Goal: Answer question/provide support: Share knowledge or assist other users

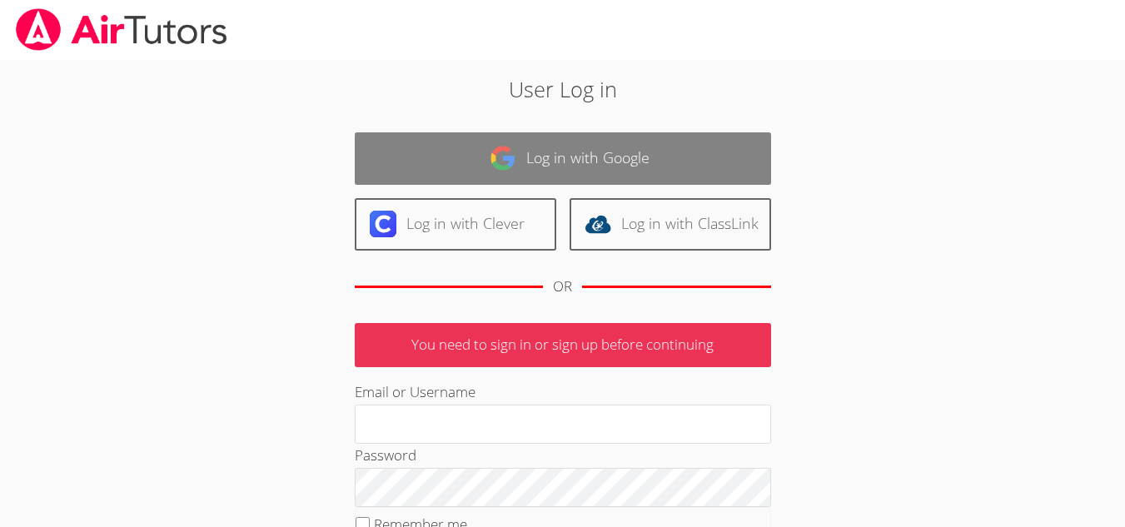
click at [450, 141] on link "Log in with Google" at bounding box center [563, 158] width 416 height 52
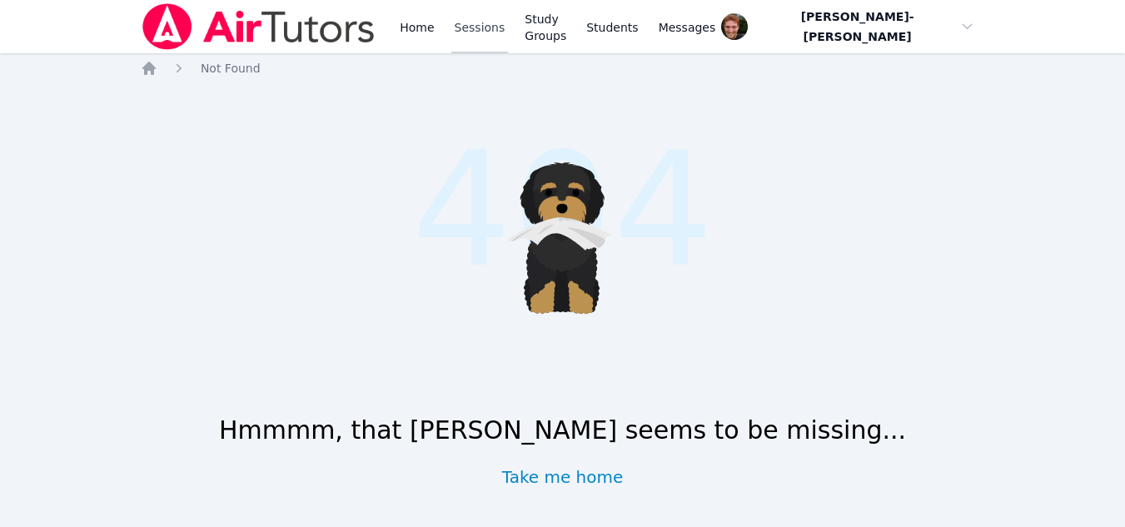
click at [460, 30] on link "Sessions" at bounding box center [479, 26] width 57 height 53
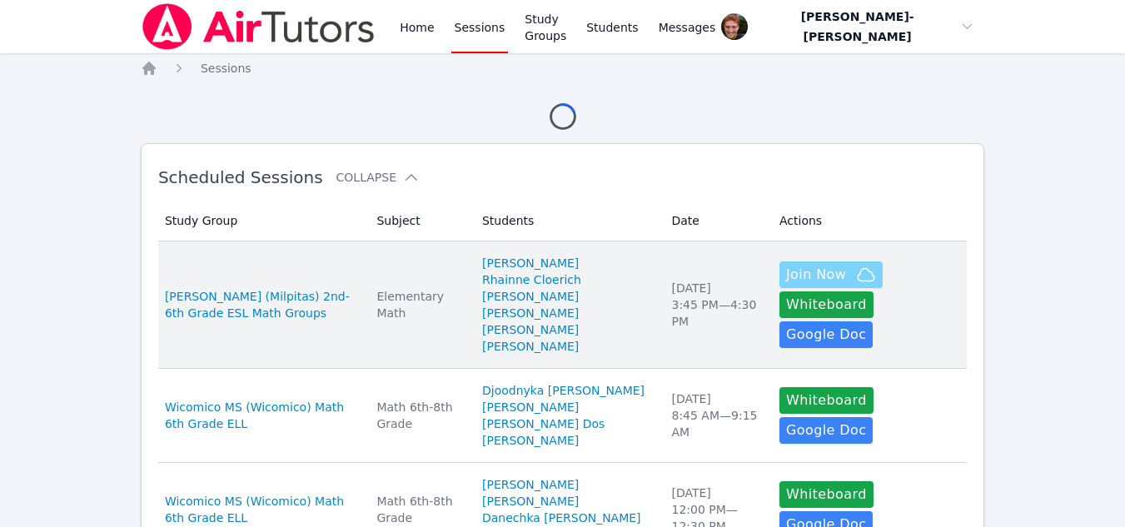
click at [786, 285] on span "Join Now" at bounding box center [816, 275] width 60 height 20
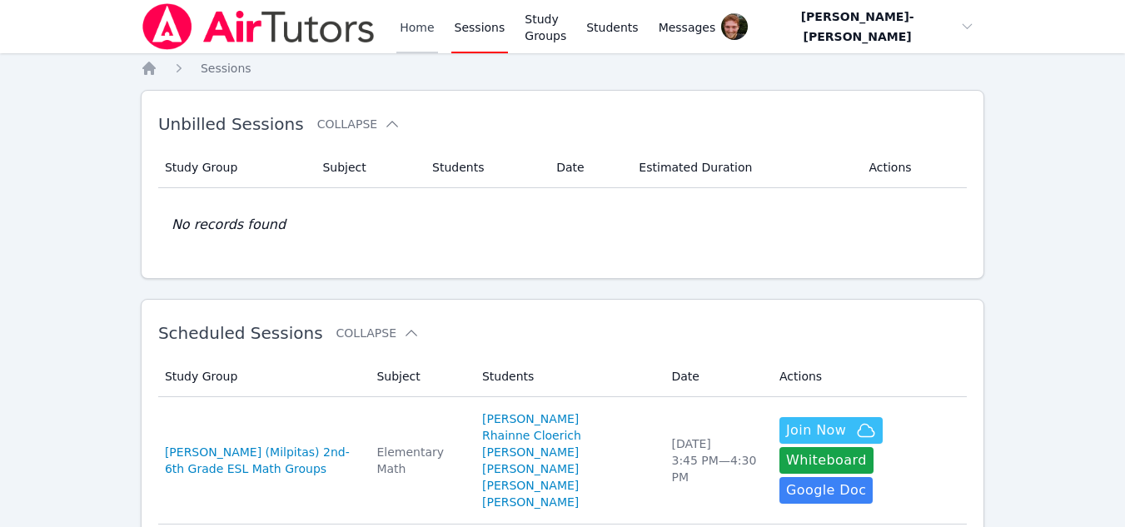
click at [423, 31] on link "Home" at bounding box center [416, 26] width 41 height 53
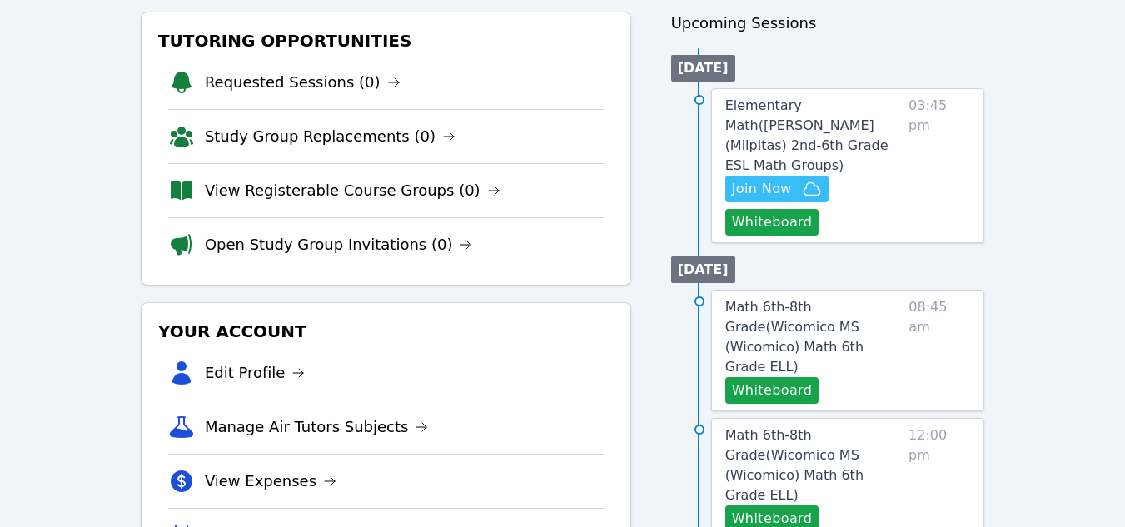
scroll to position [193, 0]
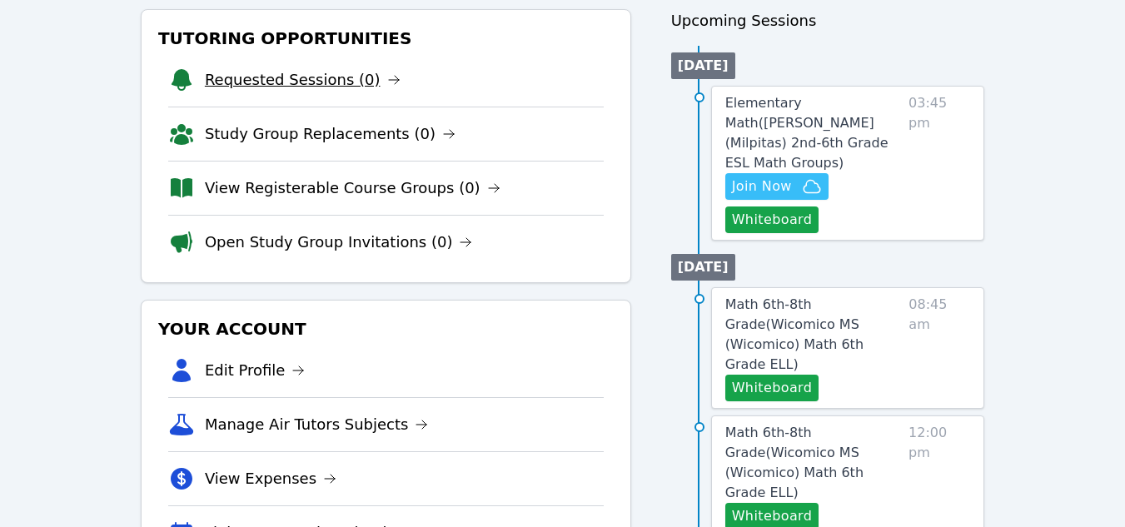
click at [304, 86] on link "Requested Sessions (0)" at bounding box center [303, 79] width 196 height 23
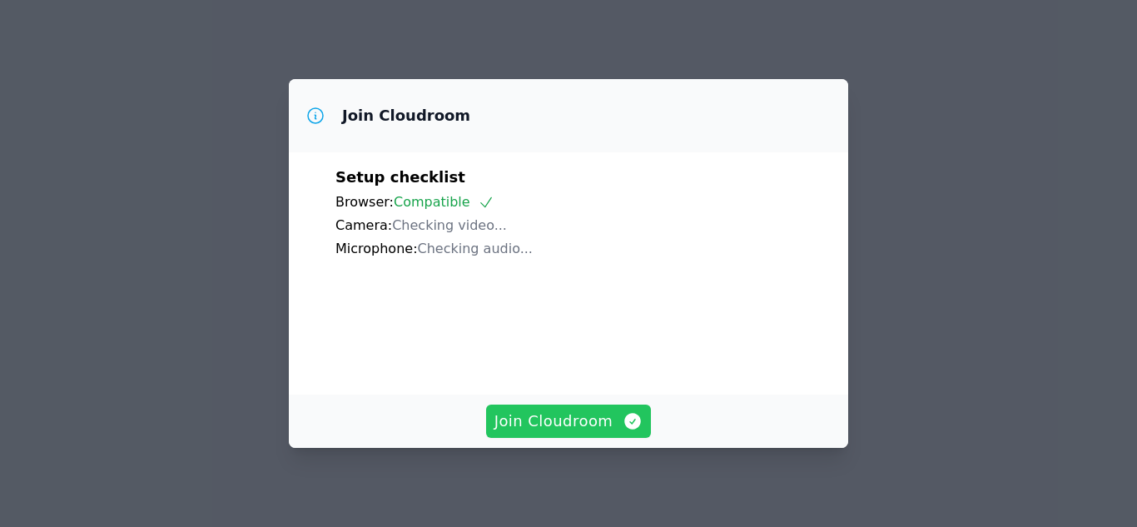
click at [603, 421] on span "Join Cloudroom" at bounding box center [568, 421] width 149 height 23
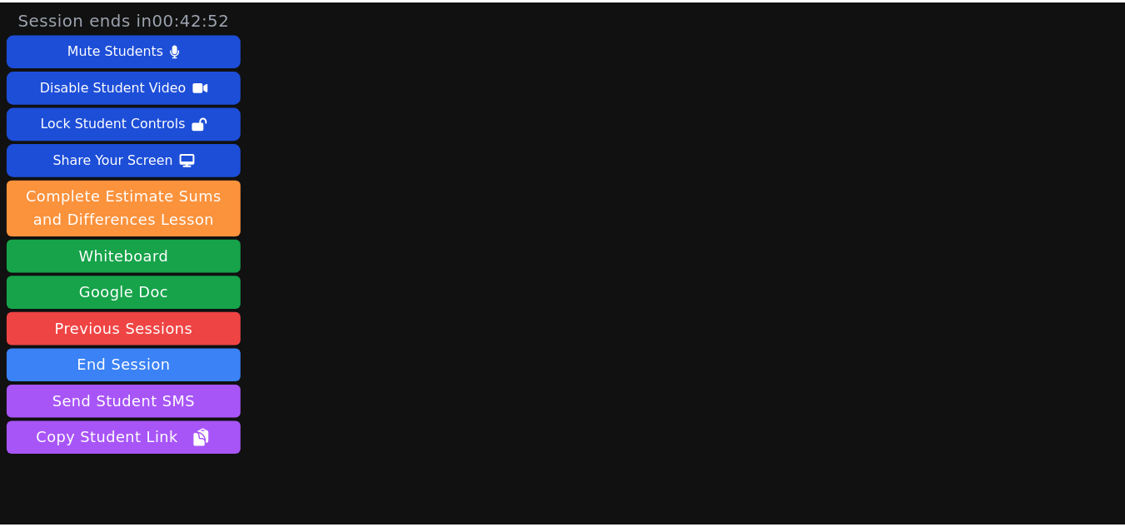
scroll to position [72, 0]
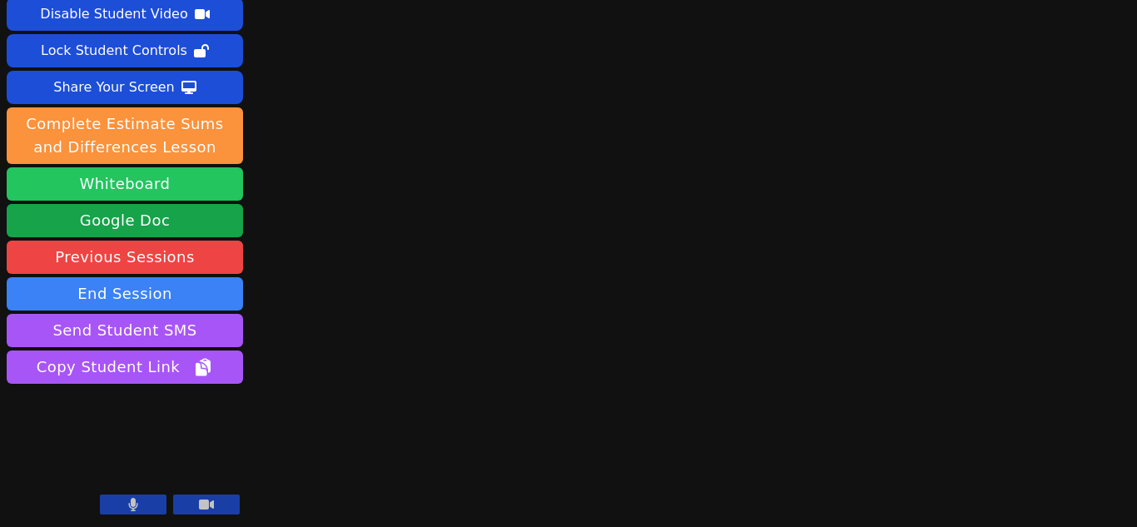
click at [165, 168] on button "Whiteboard" at bounding box center [125, 183] width 236 height 33
click at [133, 494] on video at bounding box center [125, 453] width 236 height 133
click at [132, 495] on button at bounding box center [133, 504] width 67 height 20
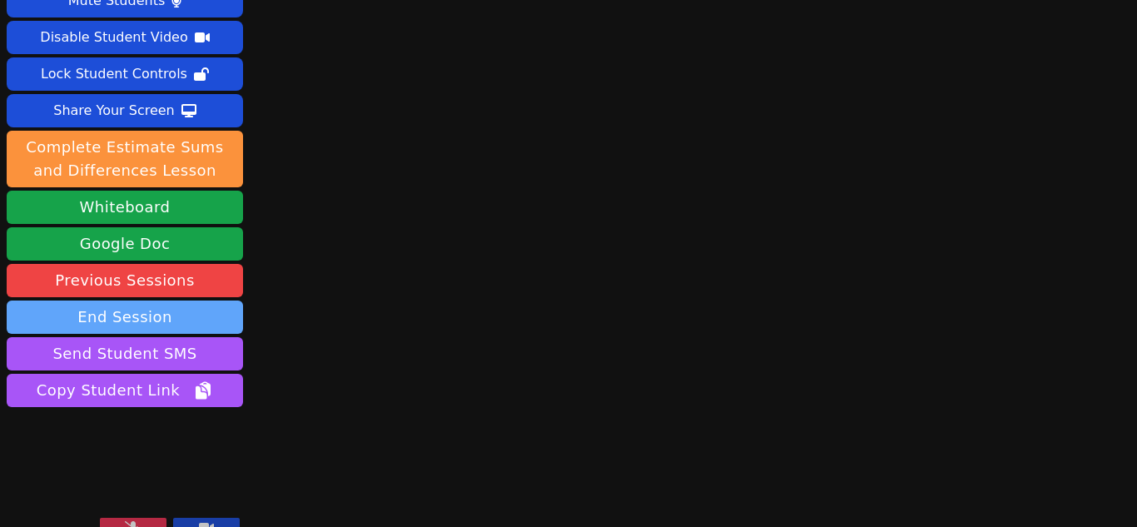
click at [217, 300] on button "End Session" at bounding box center [125, 316] width 236 height 33
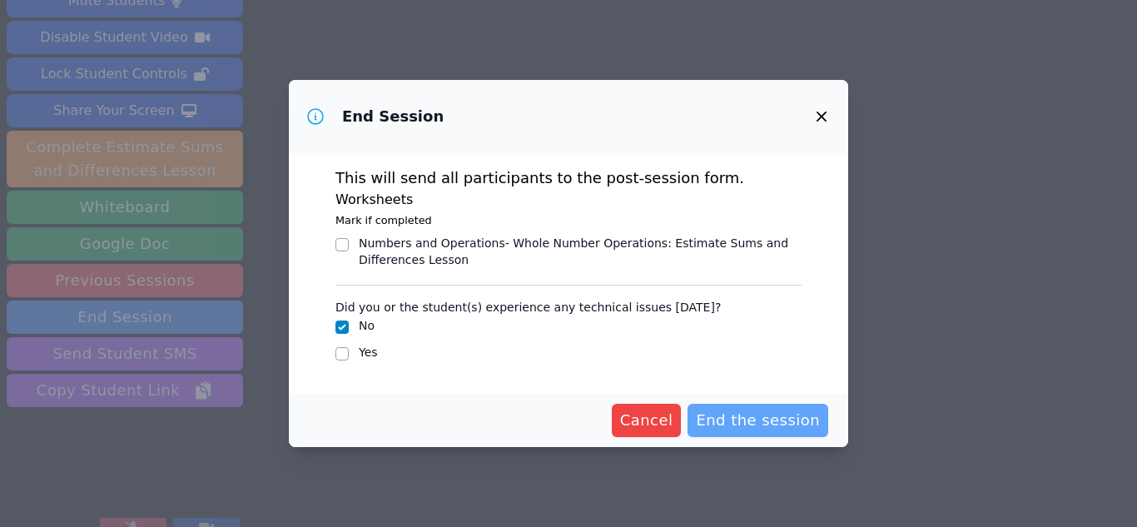
click at [749, 415] on span "End the session" at bounding box center [758, 420] width 124 height 23
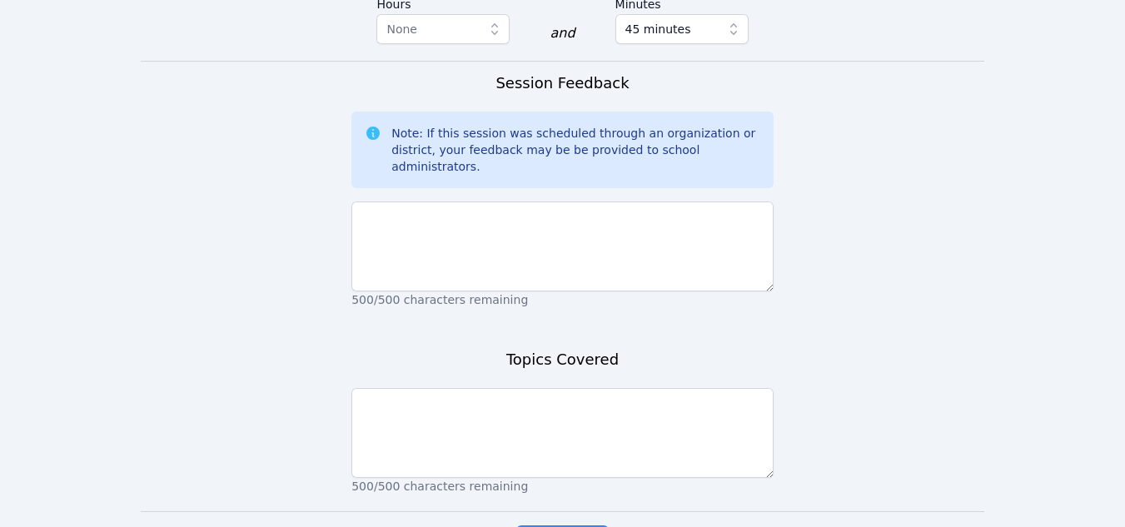
scroll to position [1570, 0]
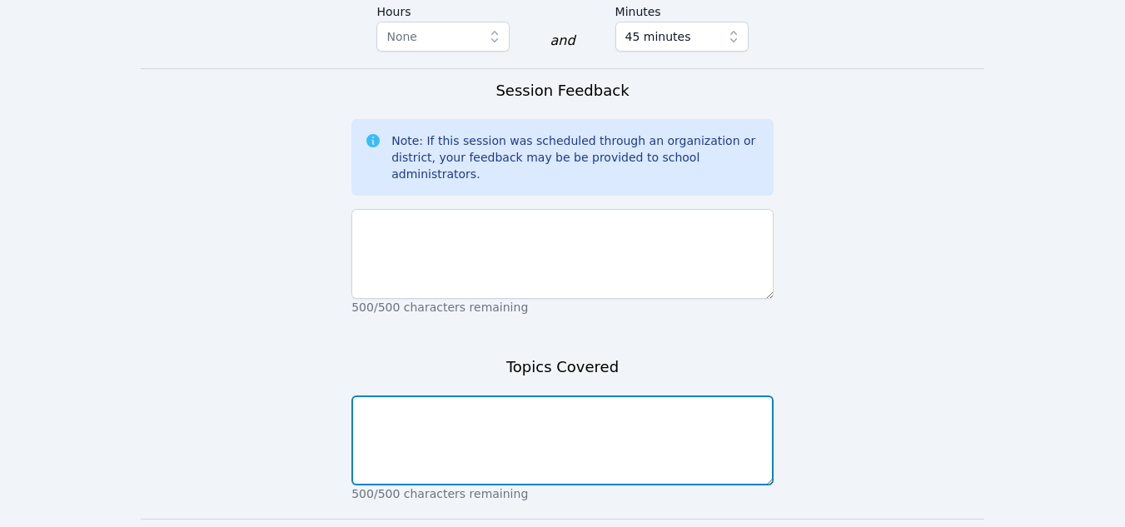
click at [475, 395] on textarea at bounding box center [562, 440] width 422 height 90
type textarea "NA"
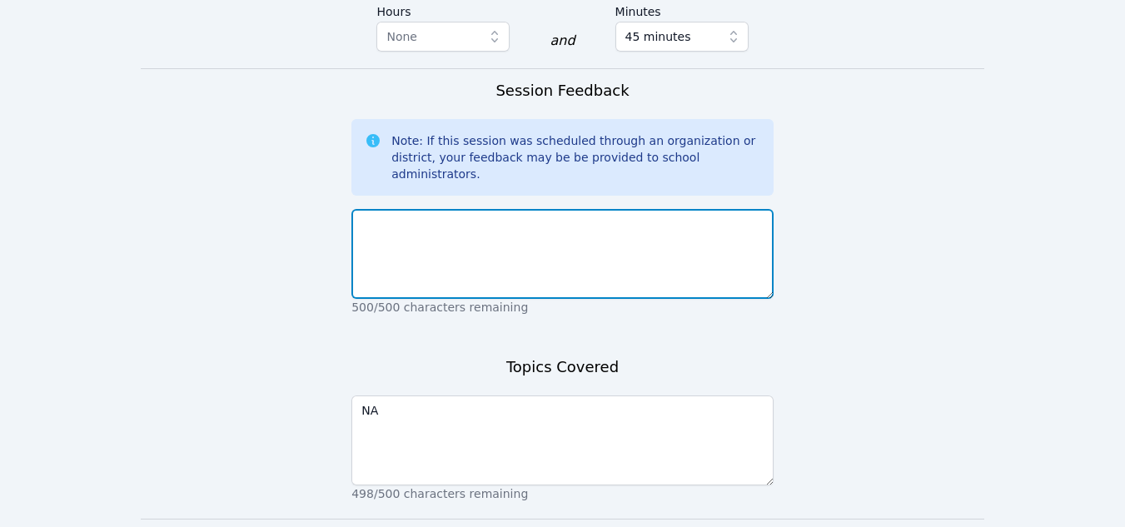
click at [430, 209] on textarea at bounding box center [562, 254] width 422 height 90
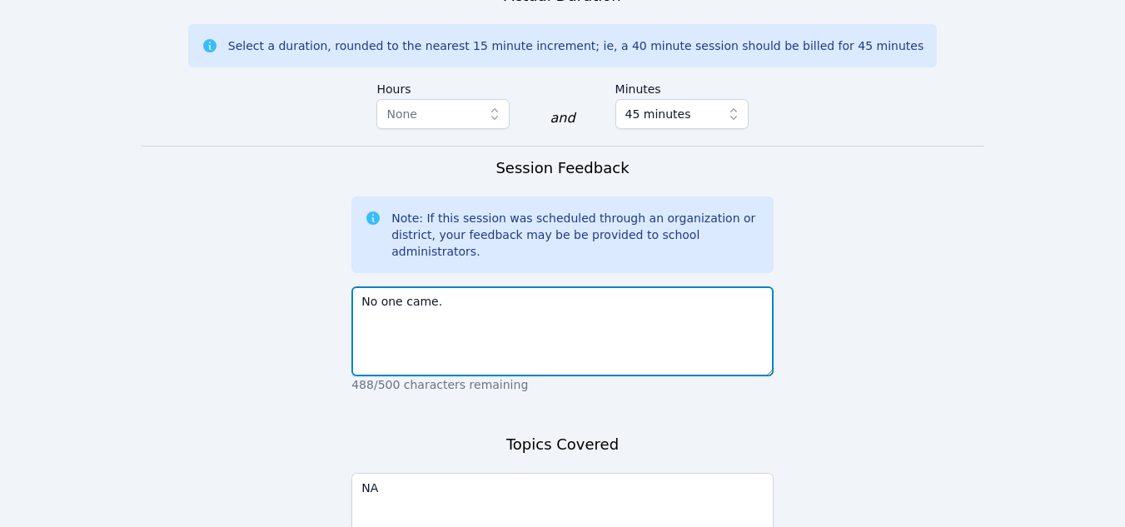
scroll to position [1612, 0]
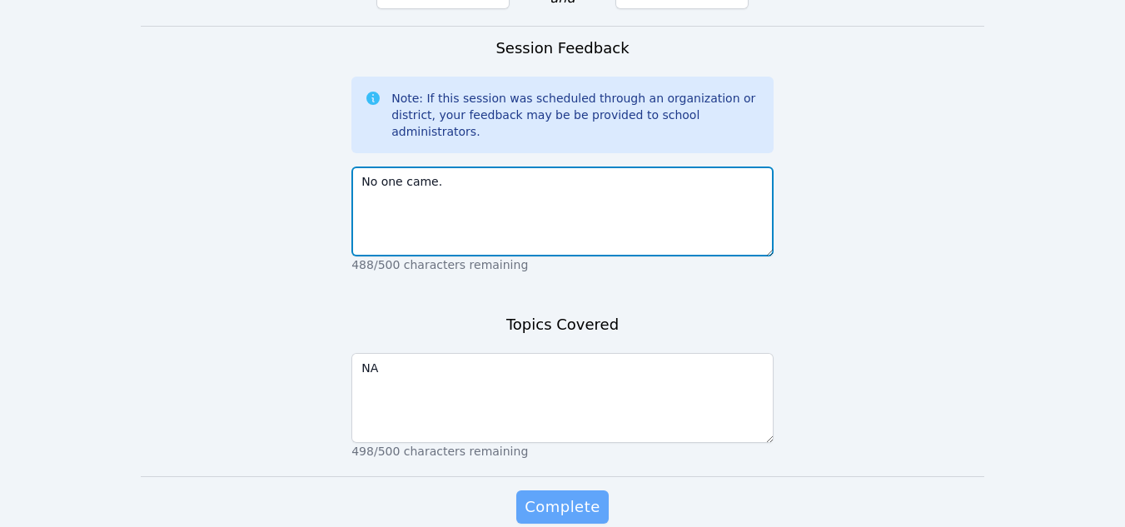
type textarea "No one came."
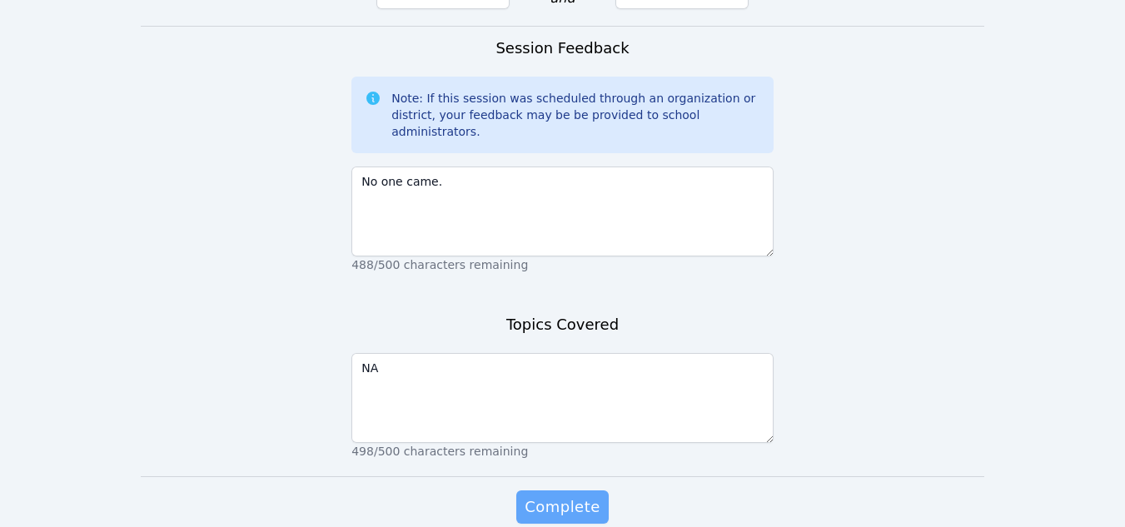
click at [548, 495] on span "Complete" at bounding box center [561, 506] width 75 height 23
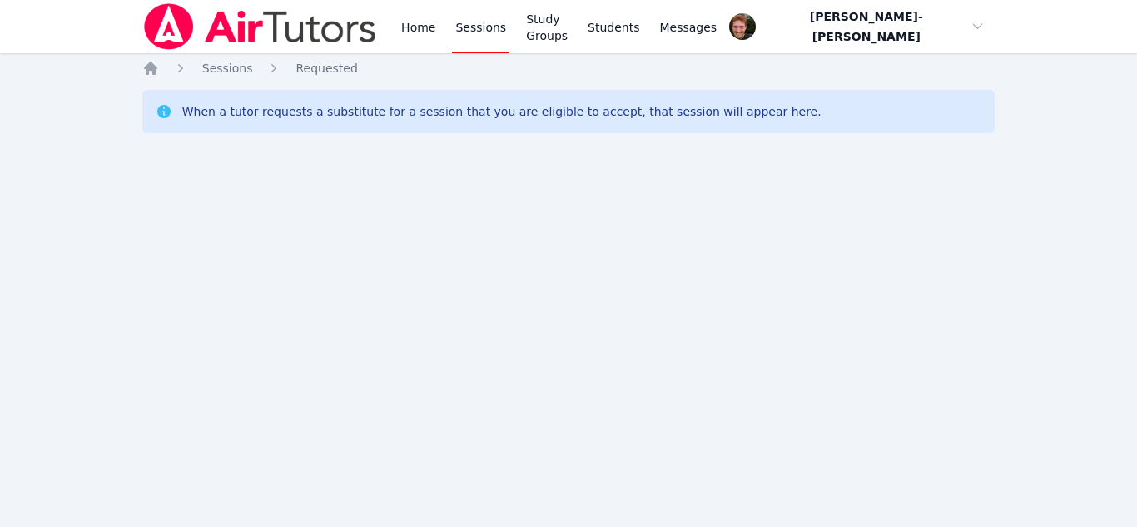
drag, startPoint x: 0, startPoint y: 0, endPoint x: 488, endPoint y: 34, distance: 489.0
click at [488, 34] on link "Sessions" at bounding box center [480, 26] width 57 height 53
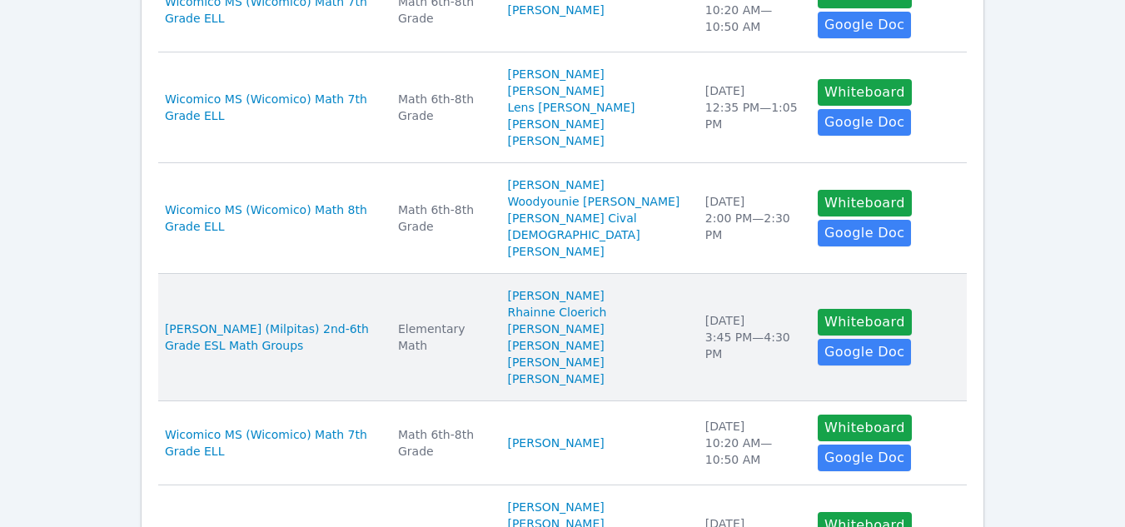
scroll to position [618, 0]
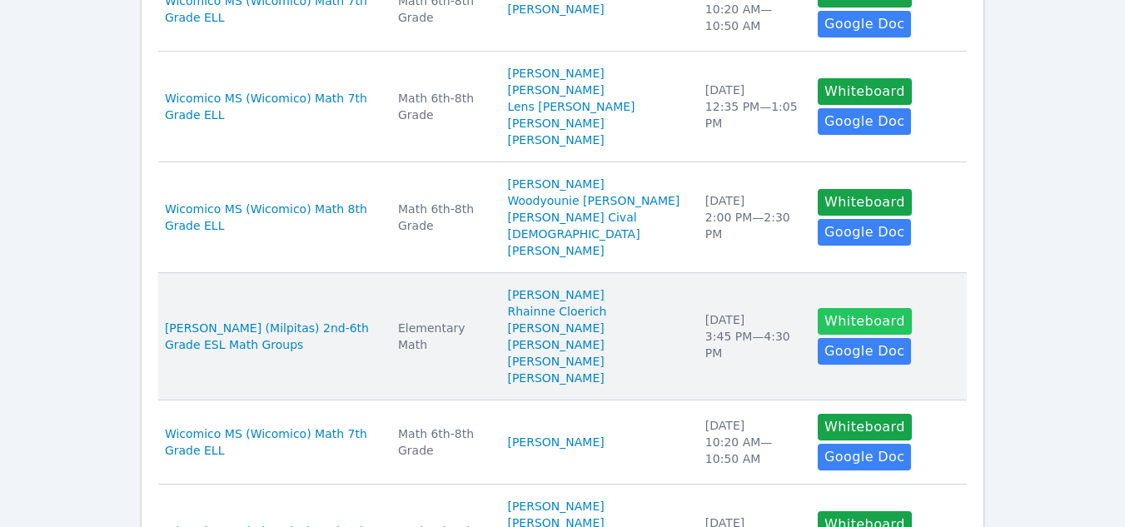
click at [820, 308] on button "Whiteboard" at bounding box center [864, 321] width 94 height 27
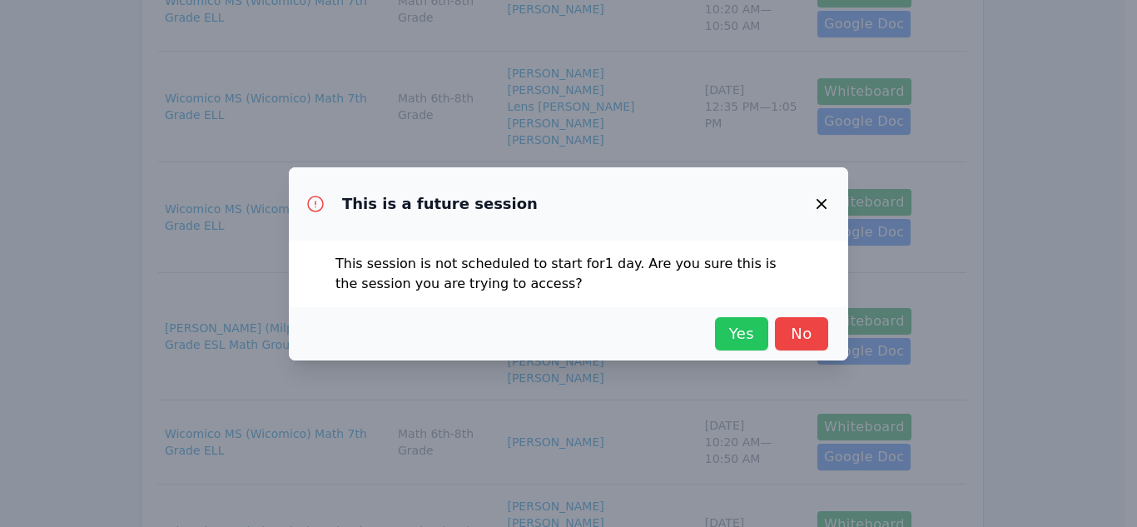
click at [729, 333] on span "Yes" at bounding box center [741, 333] width 37 height 23
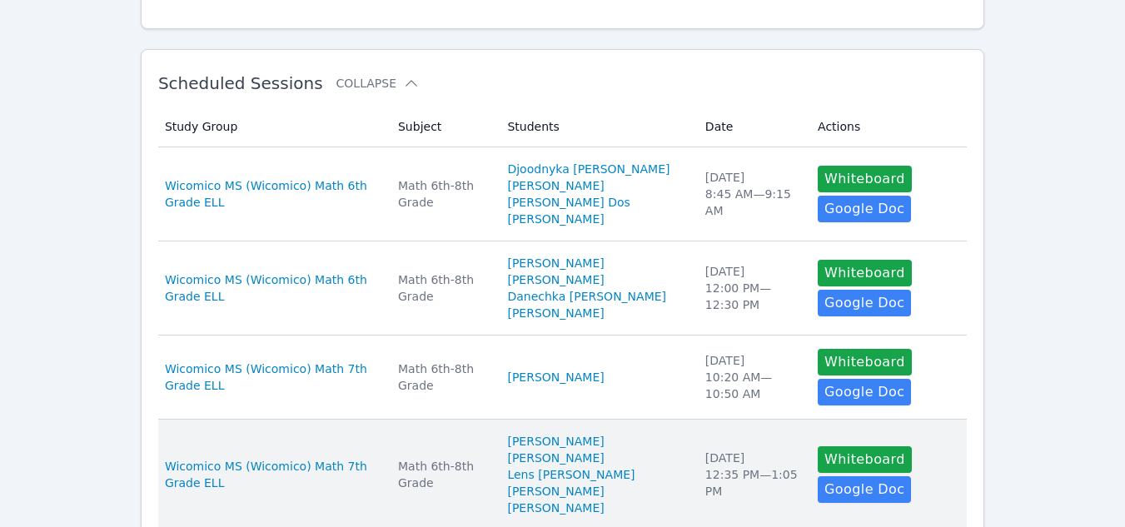
scroll to position [249, 0]
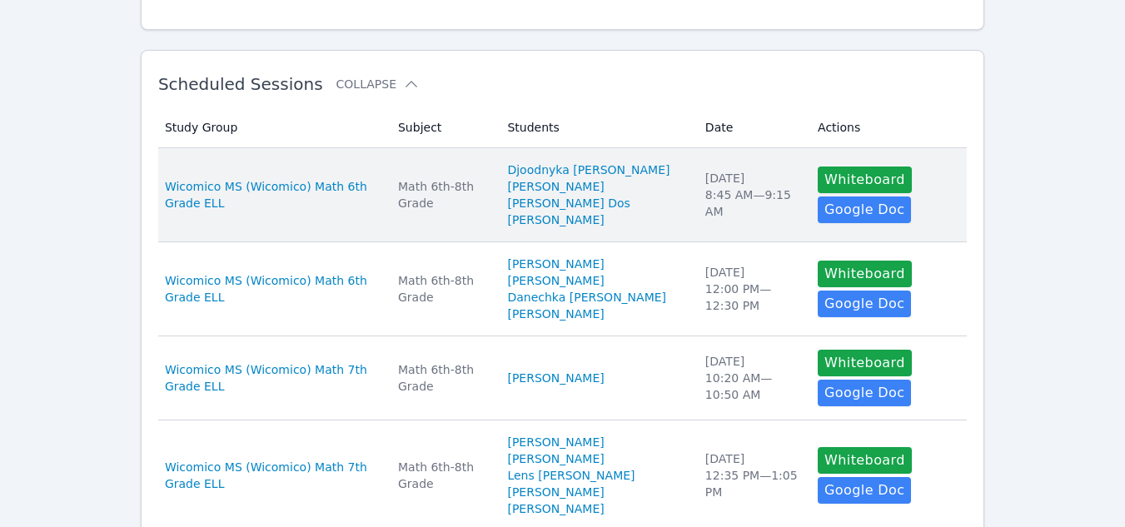
click at [466, 171] on td "Subject Math 6th-8th Grade" at bounding box center [442, 195] width 109 height 94
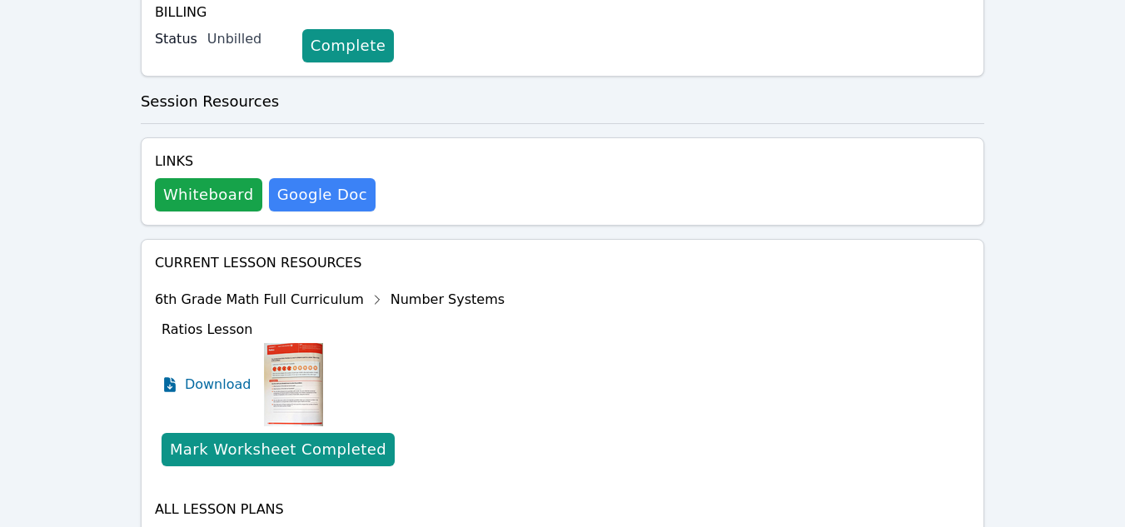
scroll to position [700, 0]
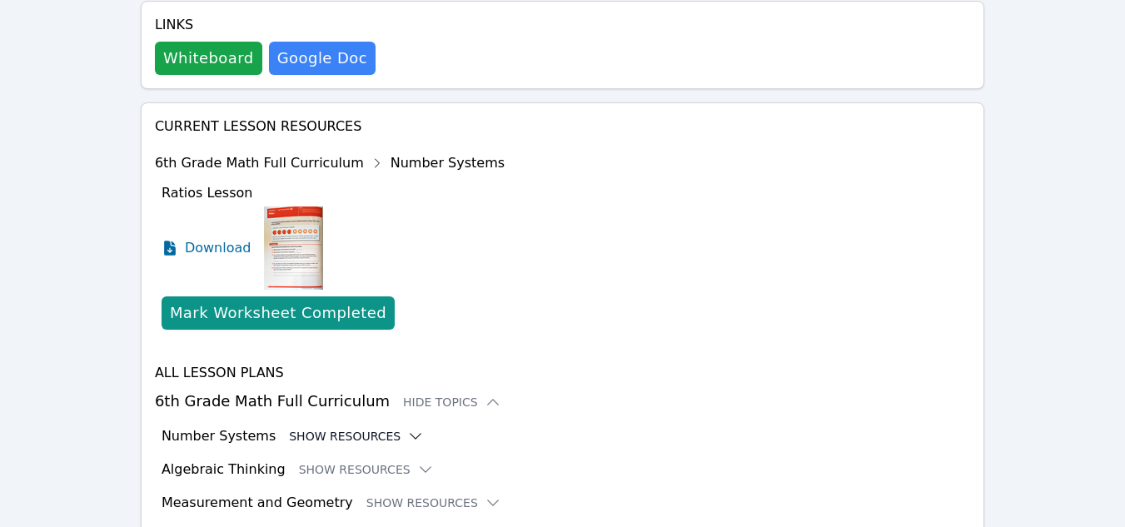
click at [355, 428] on button "Show Resources" at bounding box center [356, 436] width 135 height 17
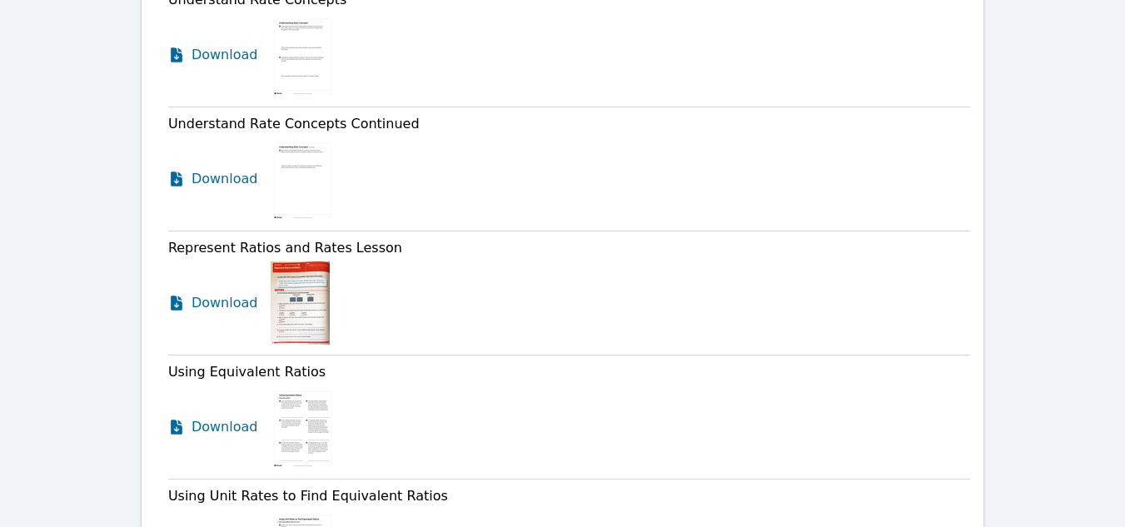
scroll to position [1572, 0]
